Goal: Transaction & Acquisition: Obtain resource

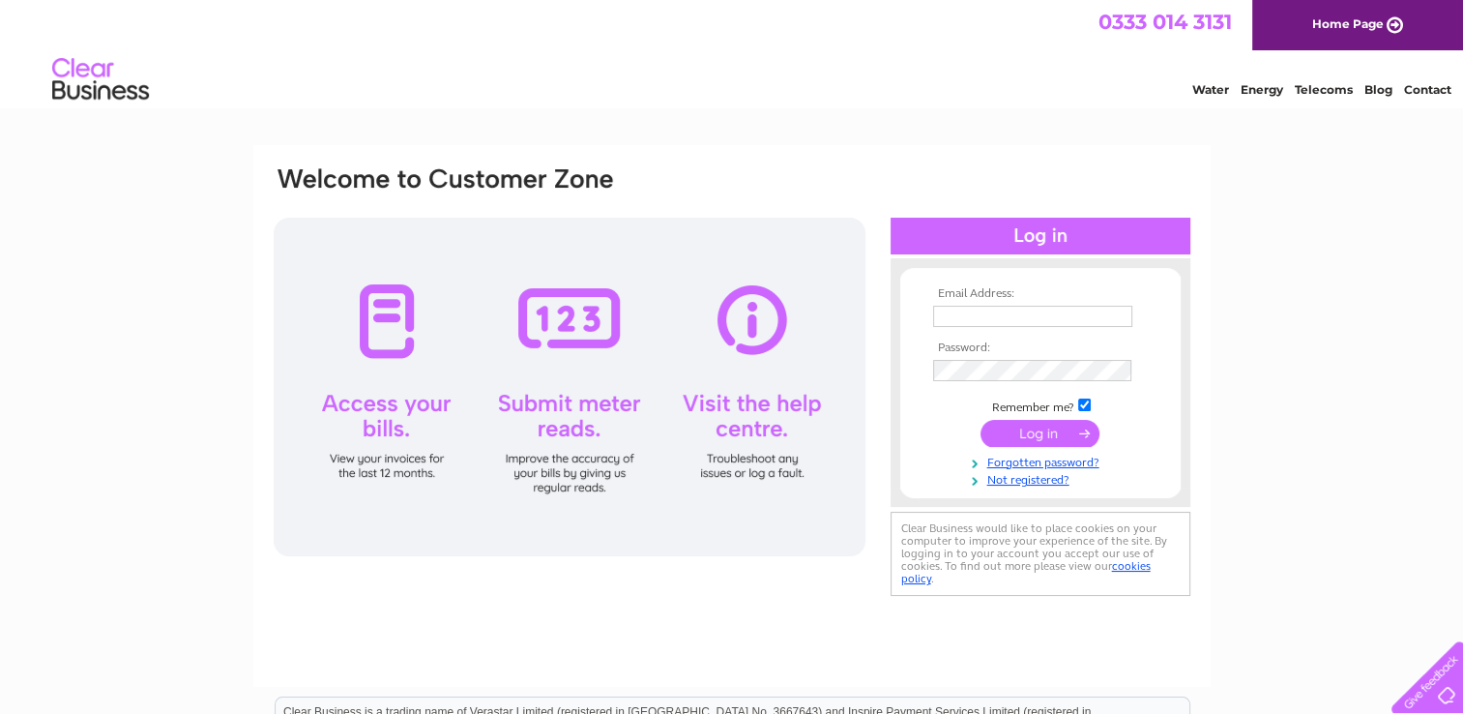
type input "[EMAIL_ADDRESS][DOMAIN_NAME]"
click at [1058, 423] on input "submit" at bounding box center [1040, 433] width 119 height 27
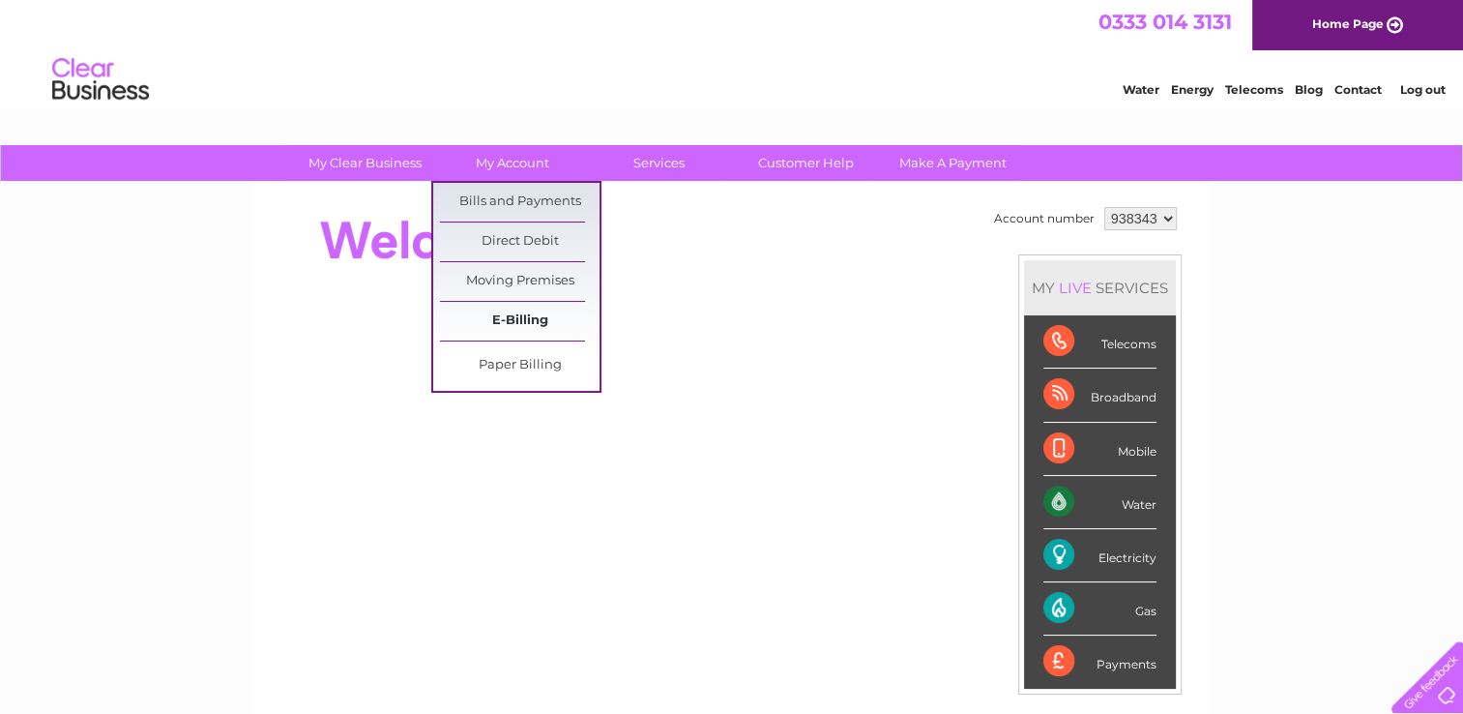
click at [522, 317] on link "E-Billing" at bounding box center [520, 321] width 160 height 39
click at [523, 199] on link "Bills and Payments" at bounding box center [520, 202] width 160 height 39
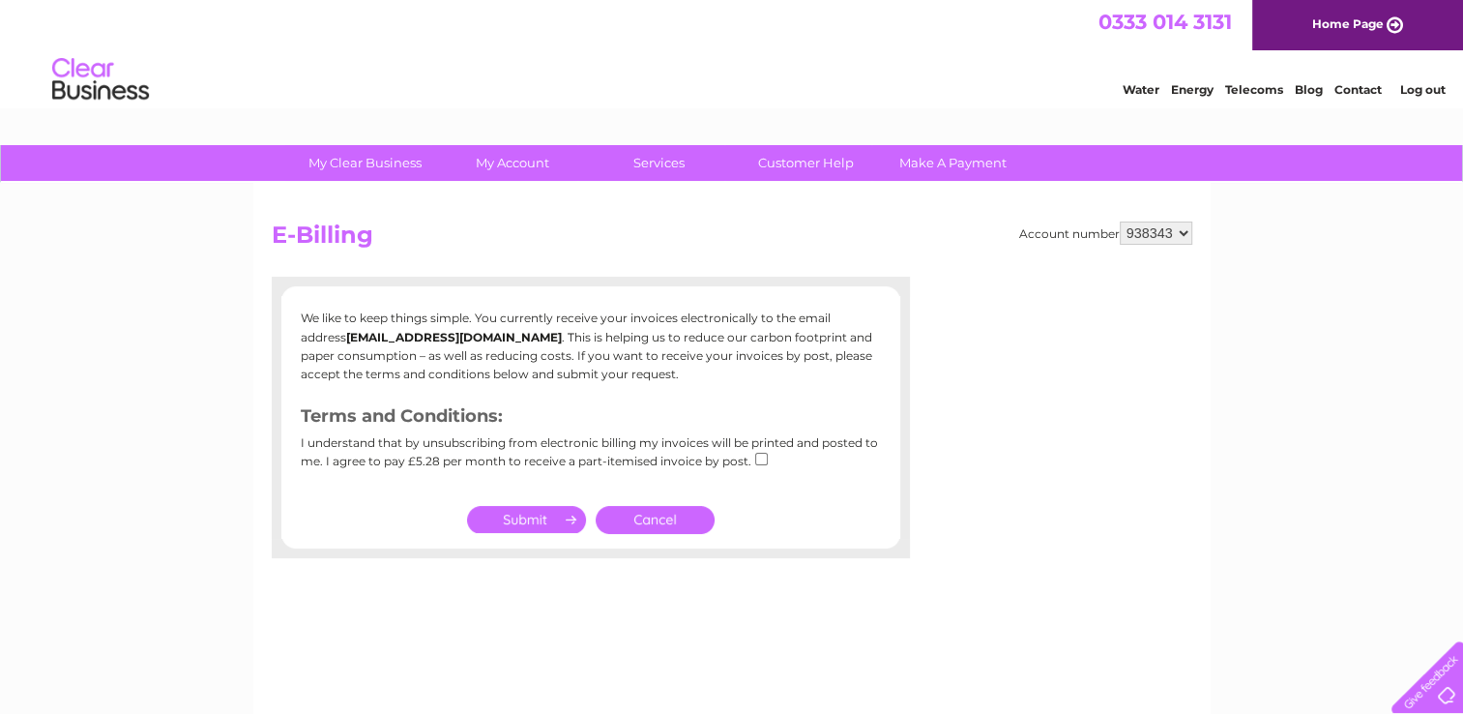
click at [674, 513] on link "Cancel" at bounding box center [655, 520] width 119 height 28
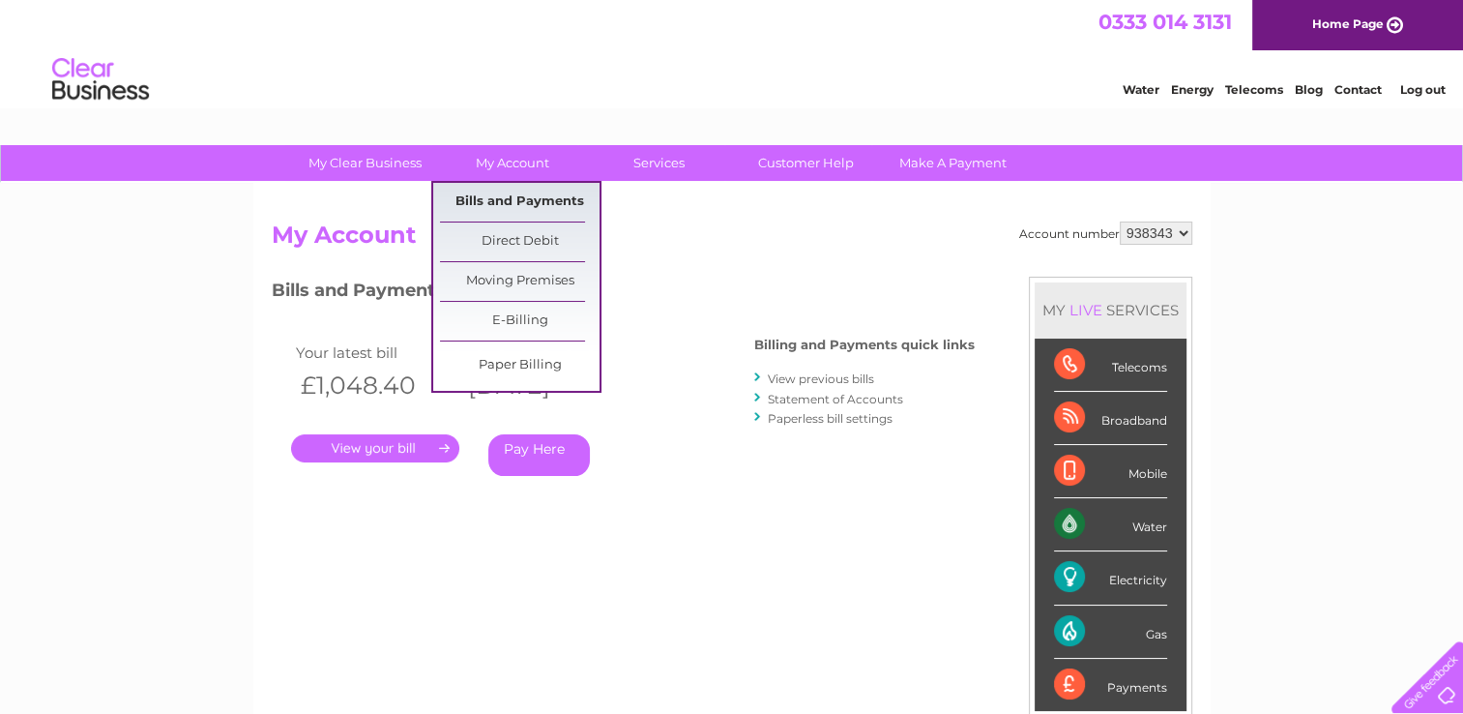
click at [514, 196] on link "Bills and Payments" at bounding box center [520, 202] width 160 height 39
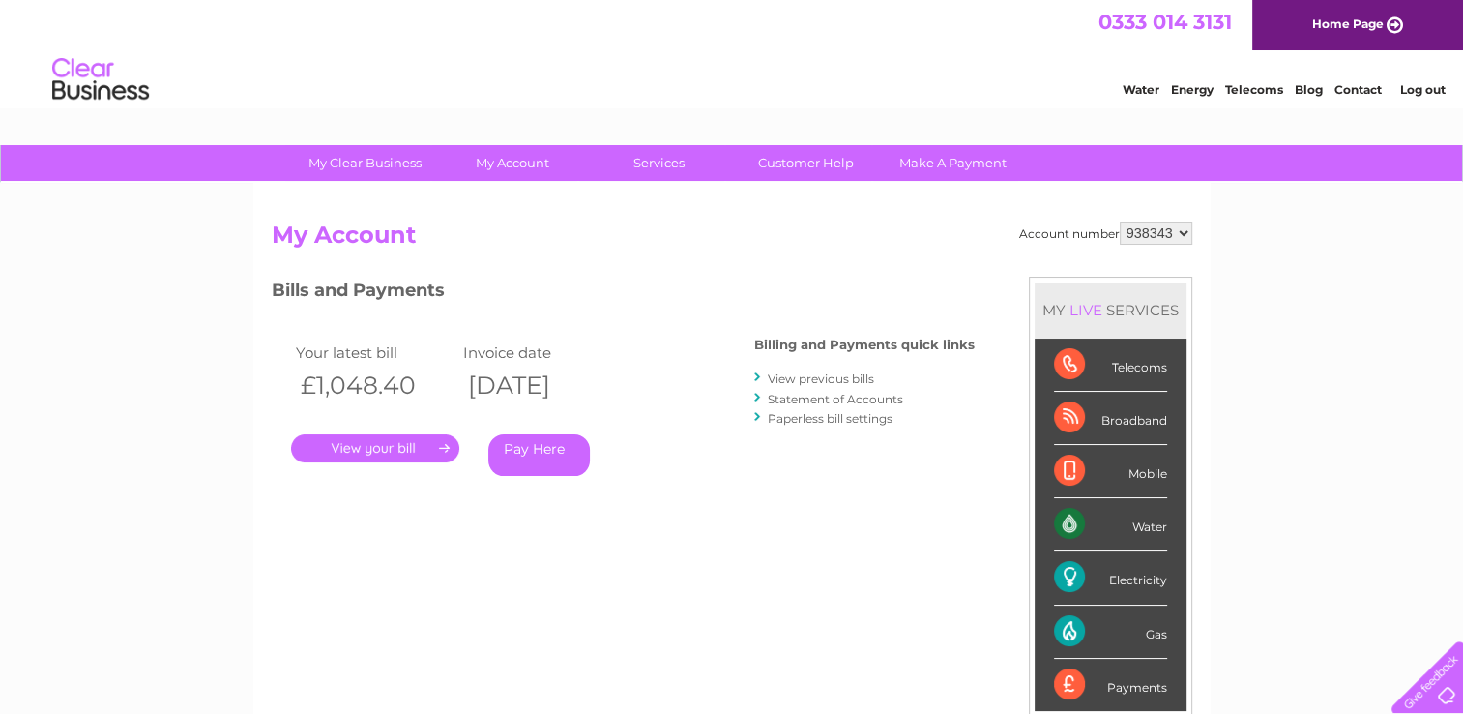
click at [806, 373] on link "View previous bills" at bounding box center [821, 378] width 106 height 15
click at [802, 380] on link "View previous bills" at bounding box center [821, 378] width 106 height 15
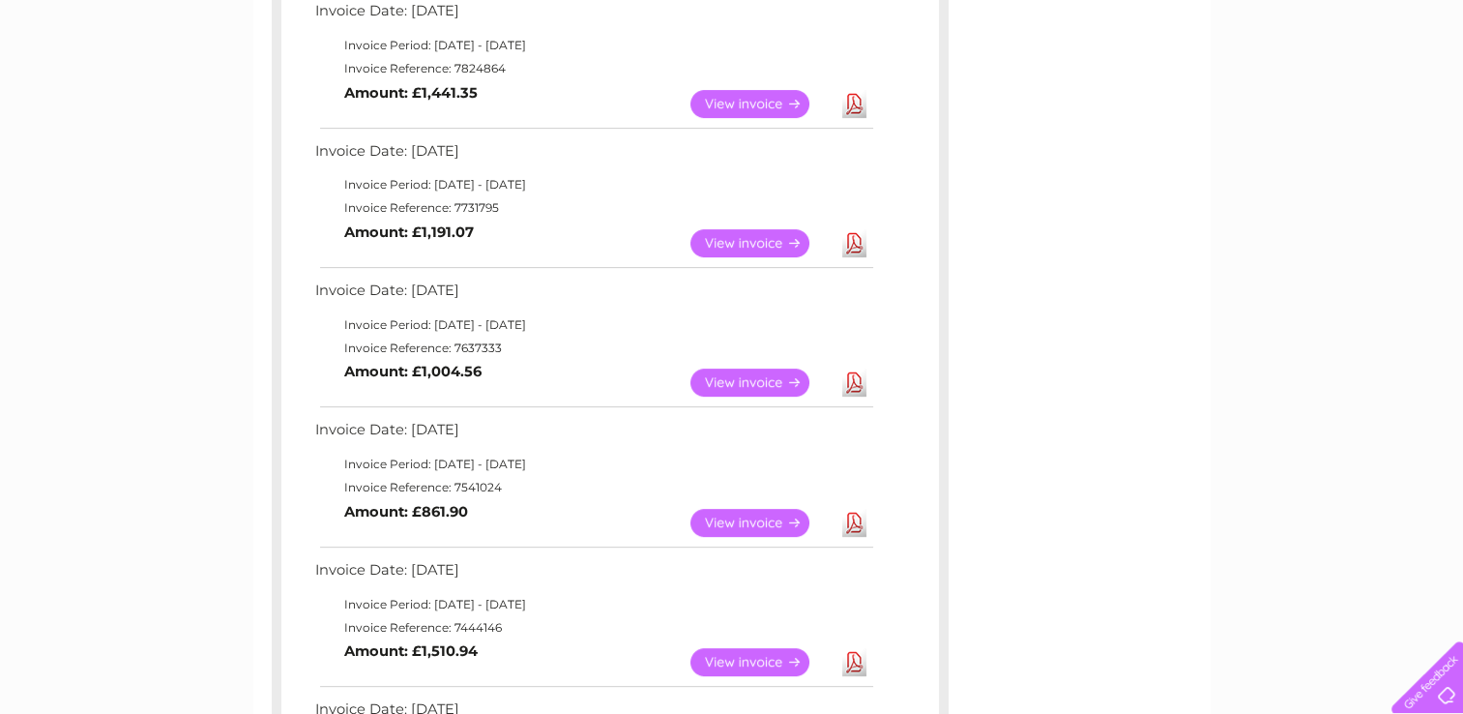
scroll to position [322, 0]
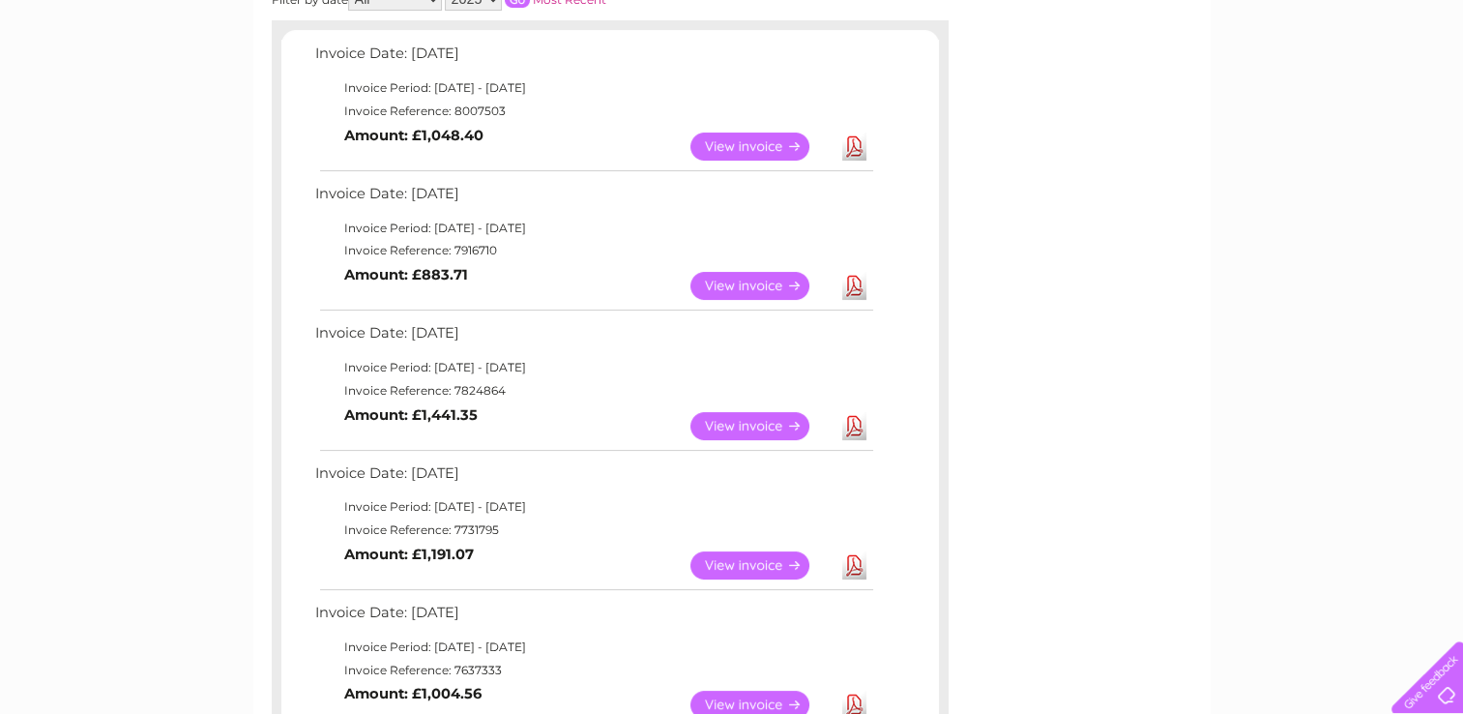
click at [764, 284] on link "View" at bounding box center [761, 286] width 142 height 28
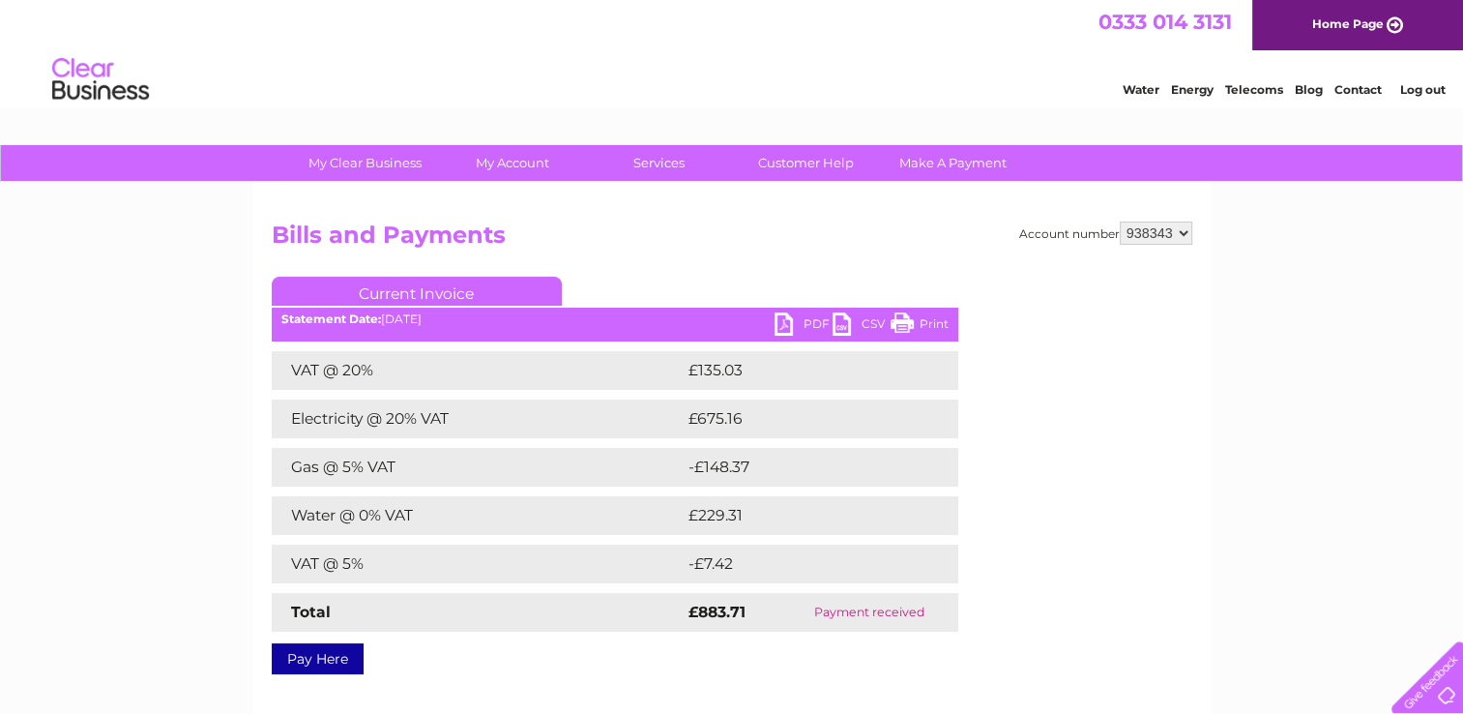
click at [789, 323] on link "PDF" at bounding box center [804, 326] width 58 height 28
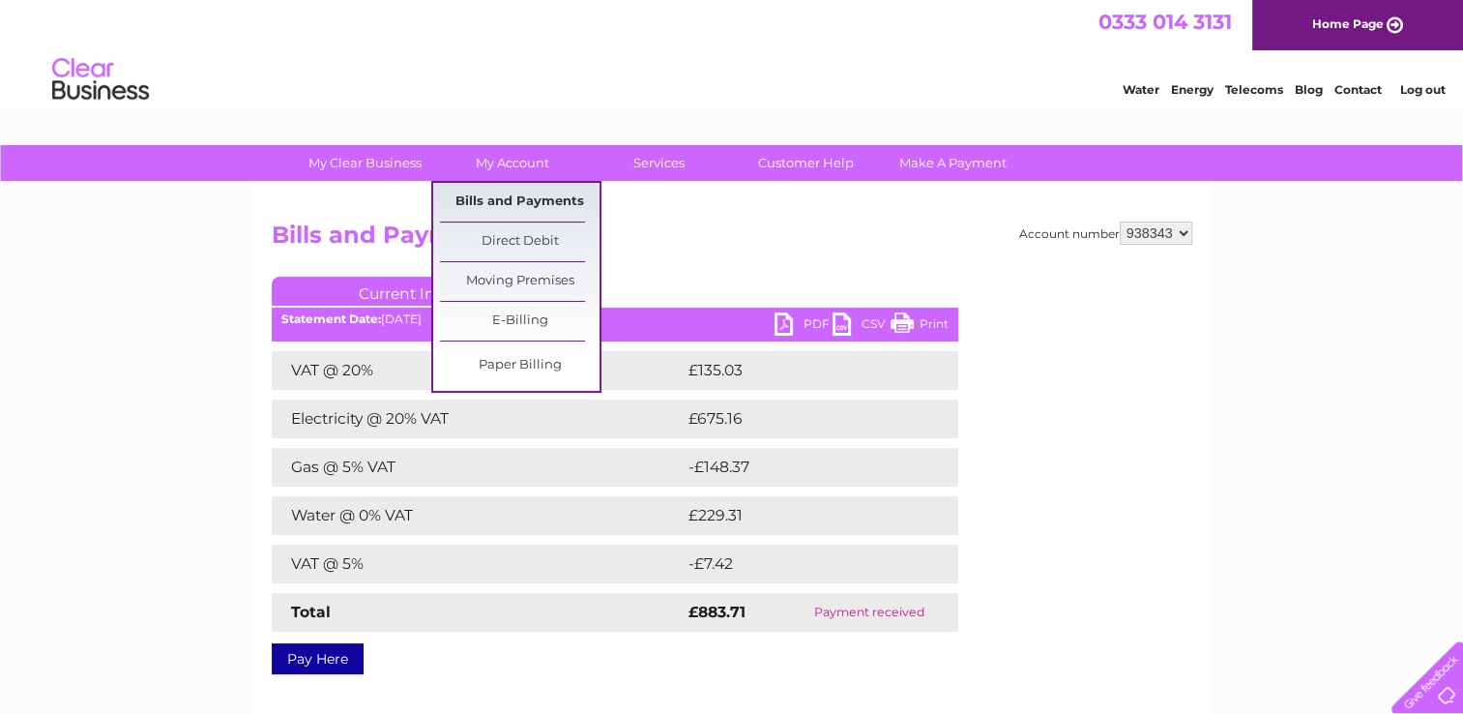
click at [506, 200] on link "Bills and Payments" at bounding box center [520, 202] width 160 height 39
click at [517, 199] on link "Bills and Payments" at bounding box center [520, 202] width 160 height 39
click at [517, 205] on link "Bills and Payments" at bounding box center [520, 202] width 160 height 39
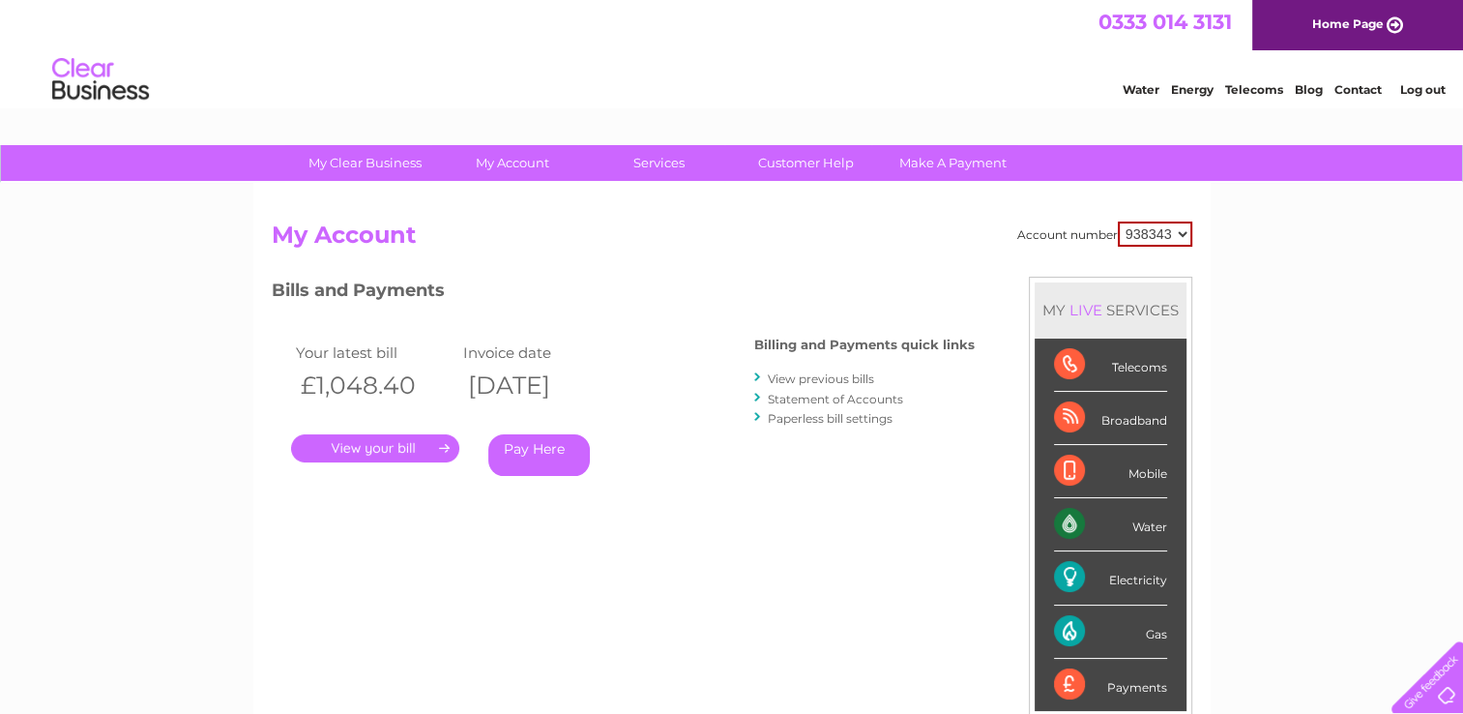
click at [850, 380] on link "View previous bills" at bounding box center [821, 378] width 106 height 15
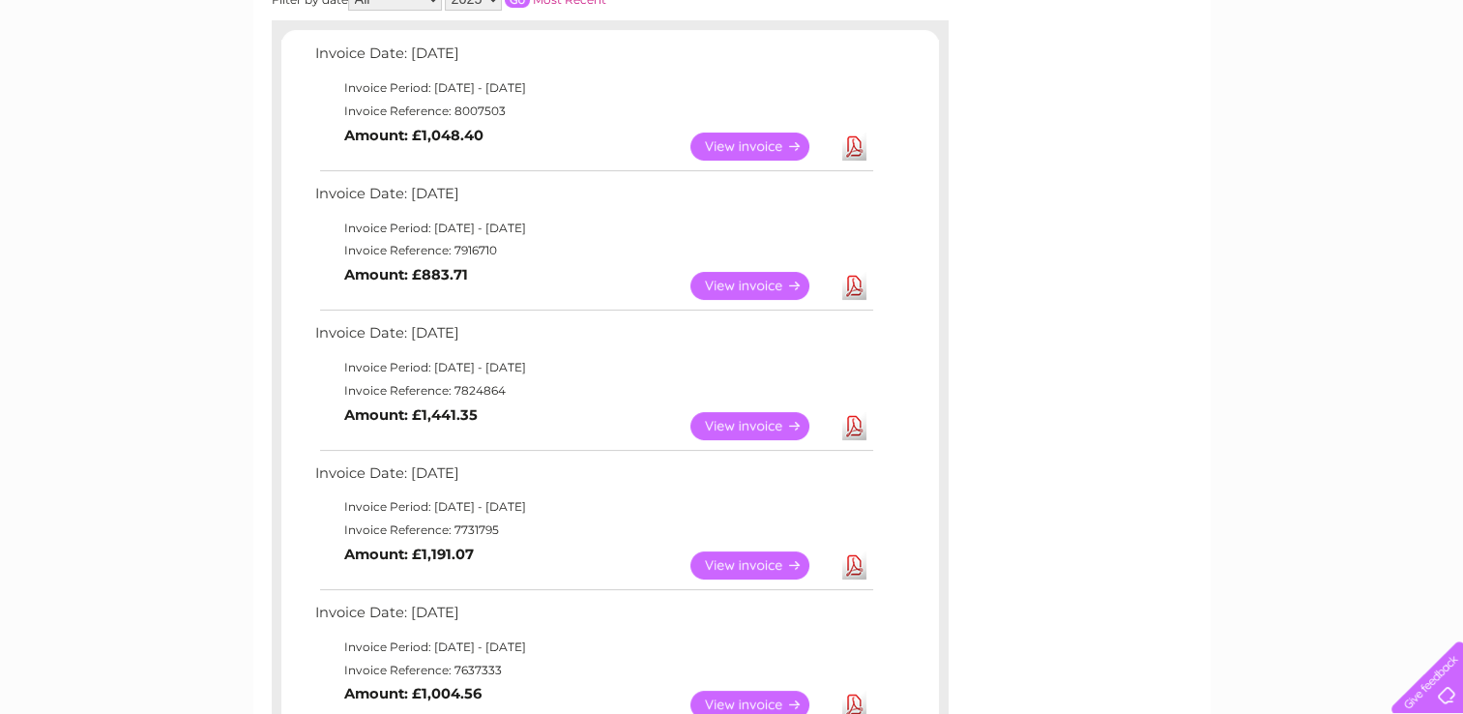
scroll to position [644, 0]
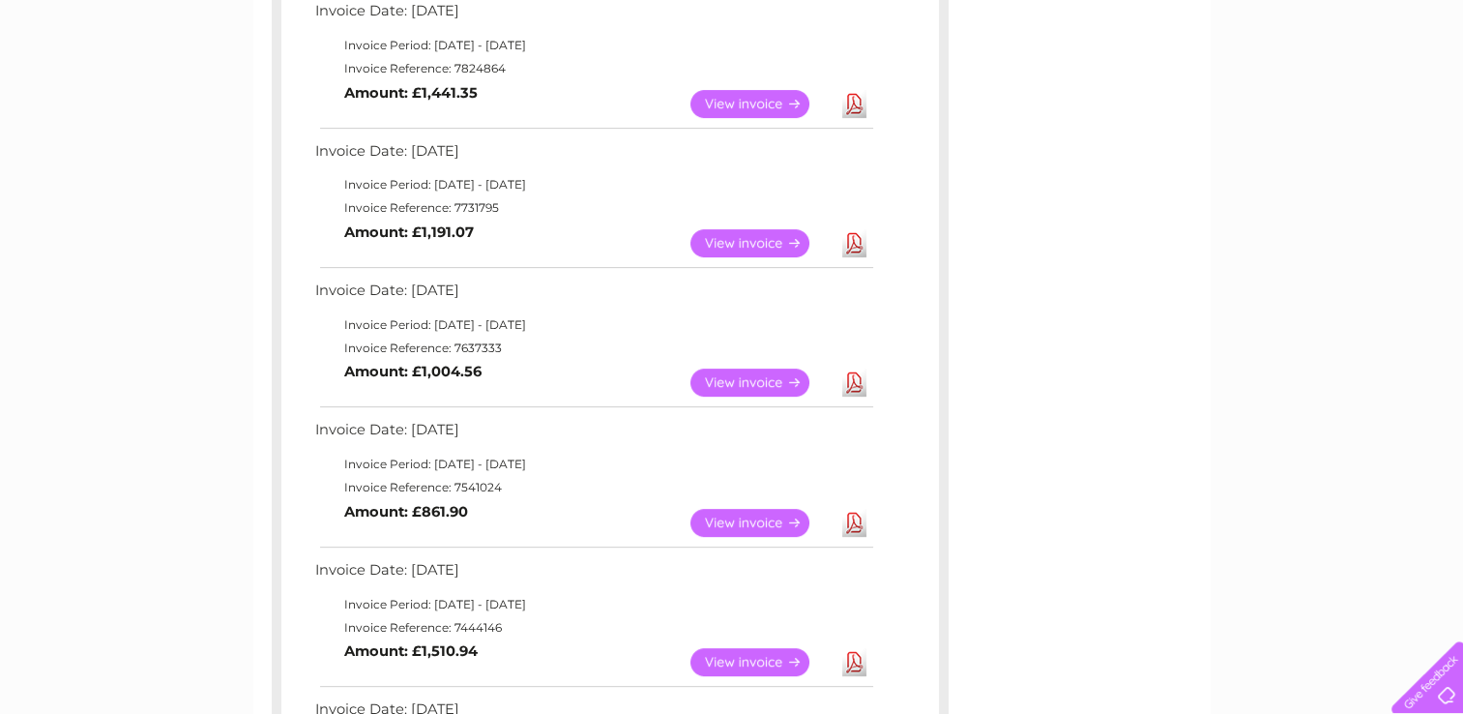
click at [739, 242] on link "View" at bounding box center [761, 243] width 142 height 28
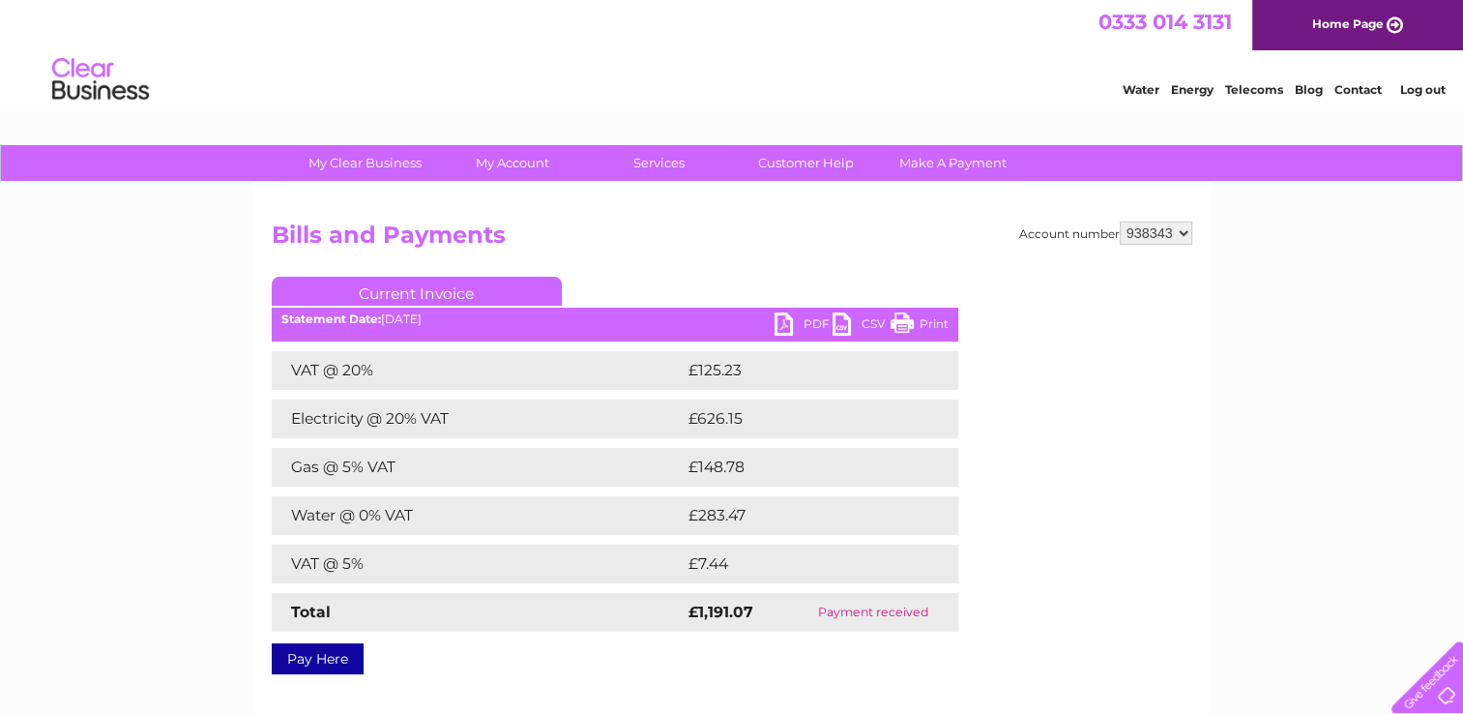
click at [780, 321] on link "PDF" at bounding box center [804, 326] width 58 height 28
click at [785, 320] on link "PDF" at bounding box center [804, 326] width 58 height 28
